Goal: Use online tool/utility: Utilize a website feature to perform a specific function

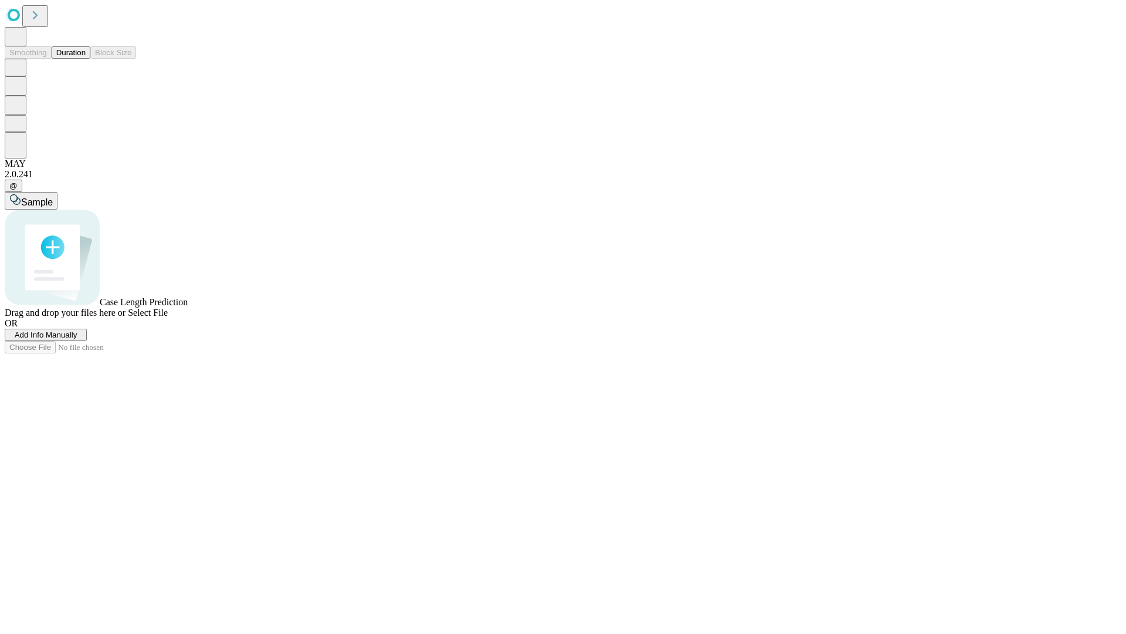
click at [86, 59] on button "Duration" at bounding box center [71, 52] width 39 height 12
click at [77, 339] on span "Add Info Manually" at bounding box center [46, 334] width 63 height 9
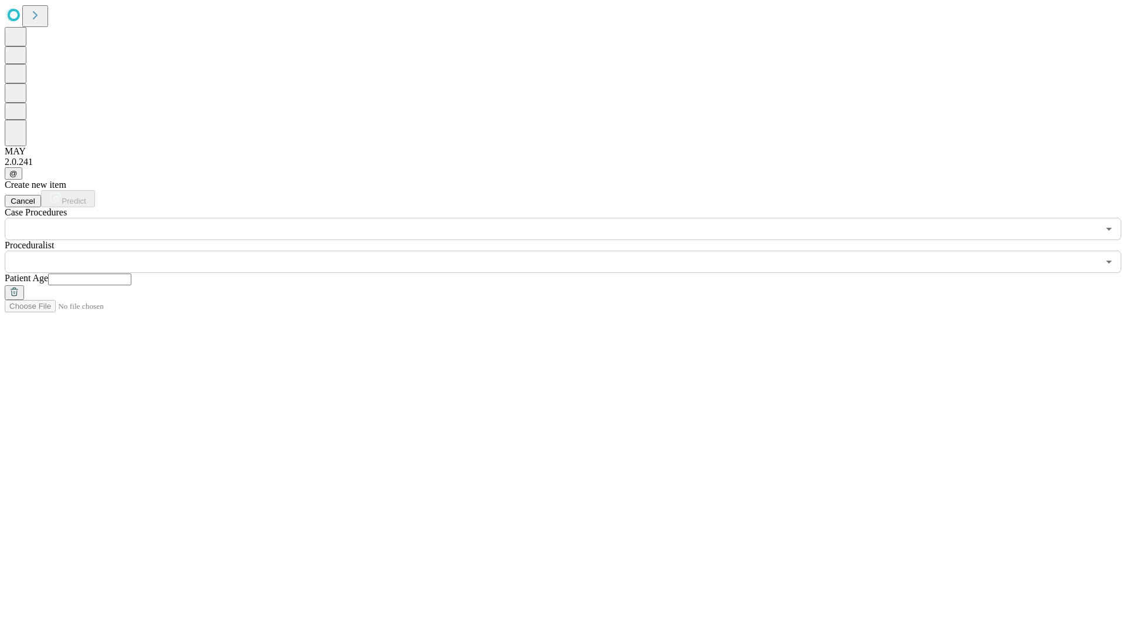
click at [131, 273] on input "text" at bounding box center [89, 279] width 83 height 12
type input "**"
click at [571, 250] on input "text" at bounding box center [552, 261] width 1094 height 22
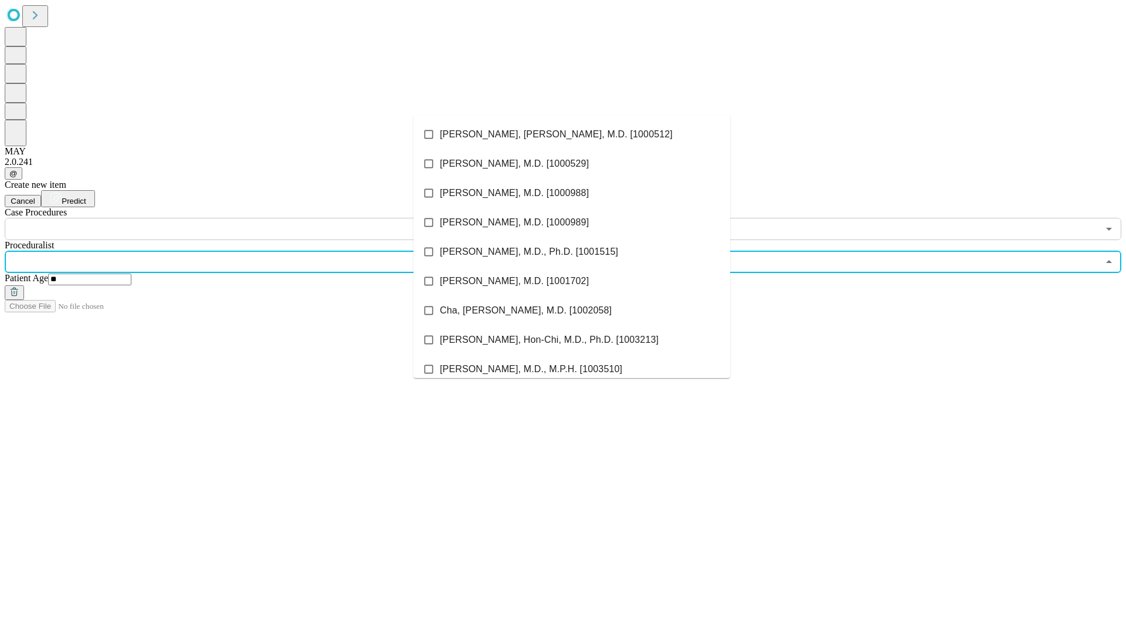
click at [572, 134] on li "[PERSON_NAME], [PERSON_NAME], M.D. [1000512]" at bounding box center [572, 134] width 317 height 29
click at [246, 218] on input "text" at bounding box center [552, 229] width 1094 height 22
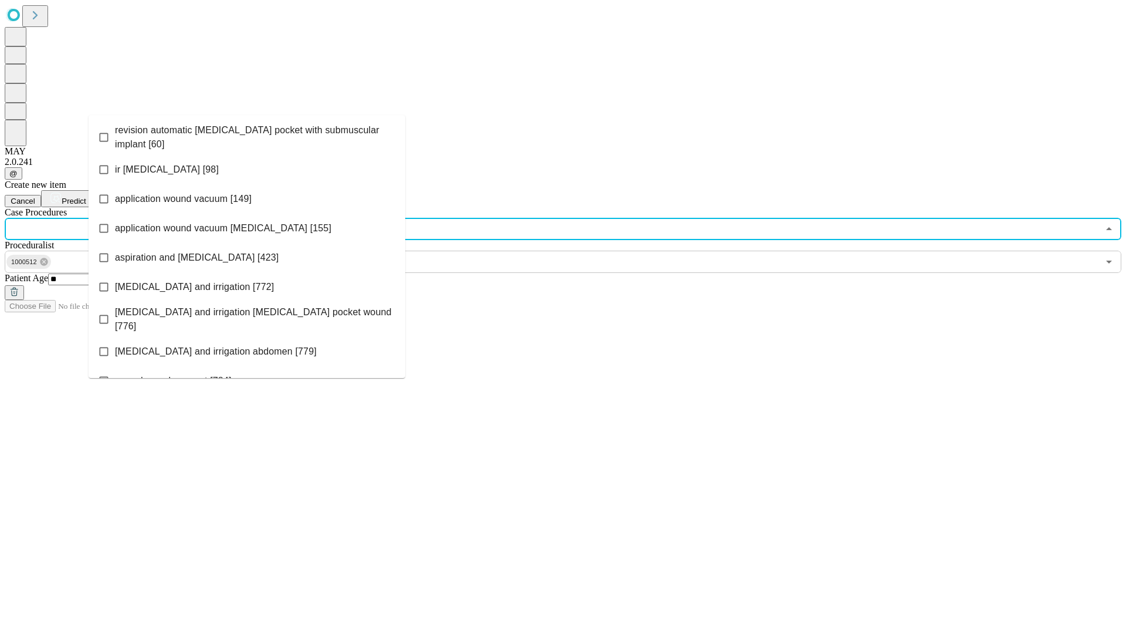
click at [247, 134] on span "revision automatic [MEDICAL_DATA] pocket with submuscular implant [60]" at bounding box center [255, 137] width 281 height 28
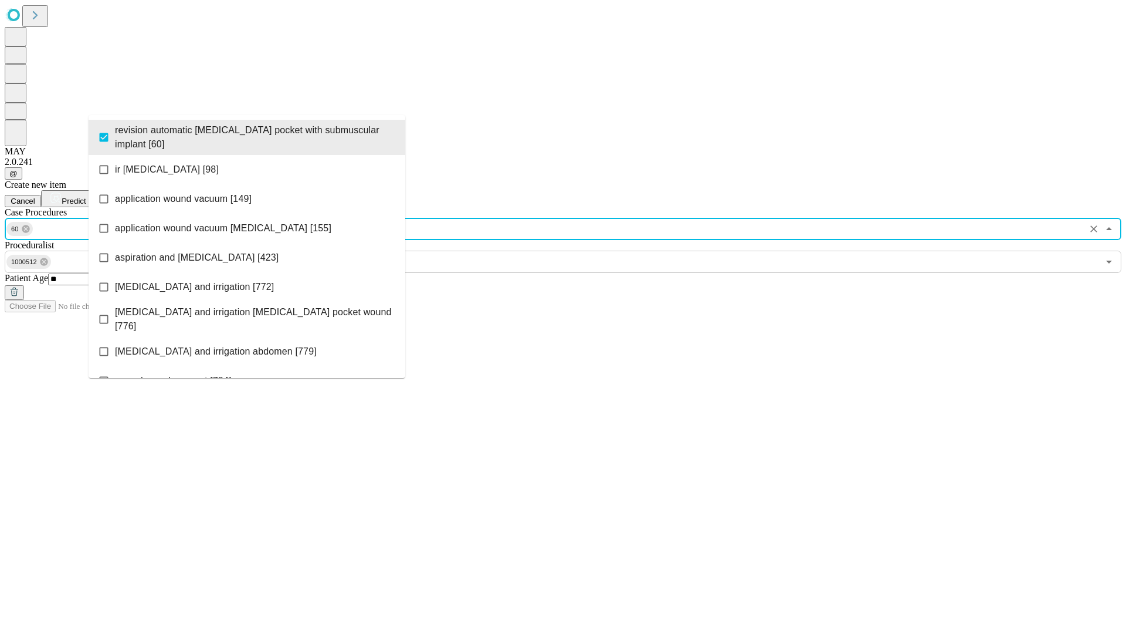
click at [86, 197] on span "Predict" at bounding box center [74, 201] width 24 height 9
